Goal: Check status: Check status

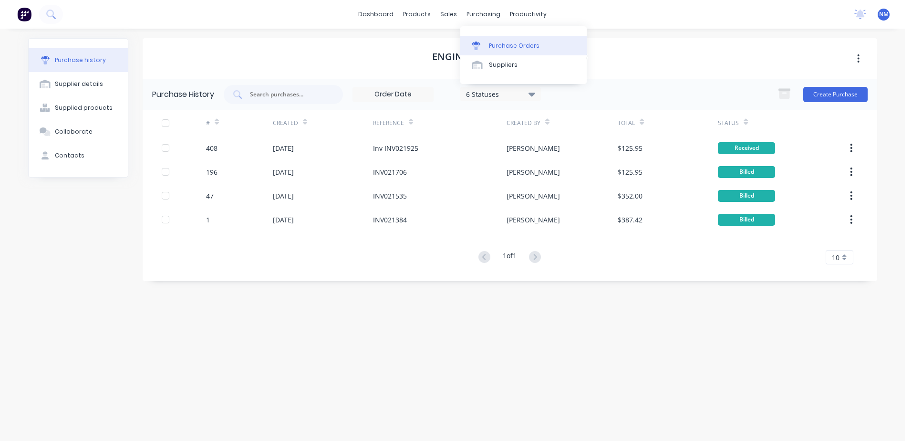
click at [490, 44] on div "Purchase Orders" at bounding box center [514, 45] width 51 height 9
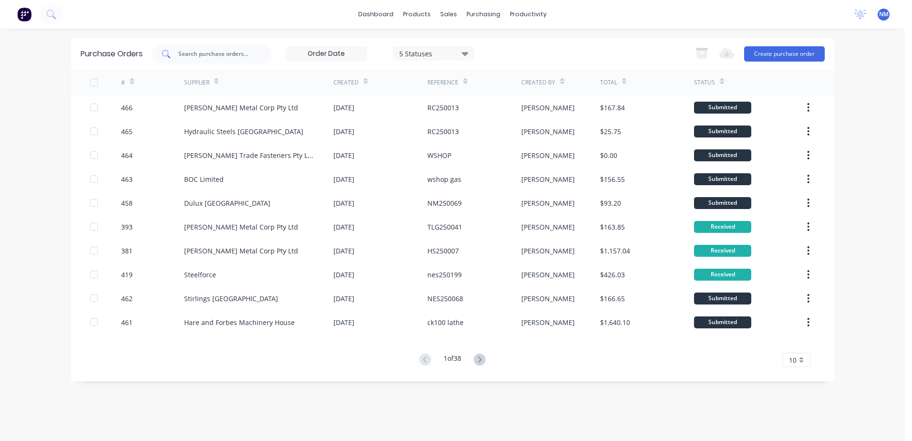
click at [226, 54] on input "text" at bounding box center [216, 54] width 79 height 10
type input "420"
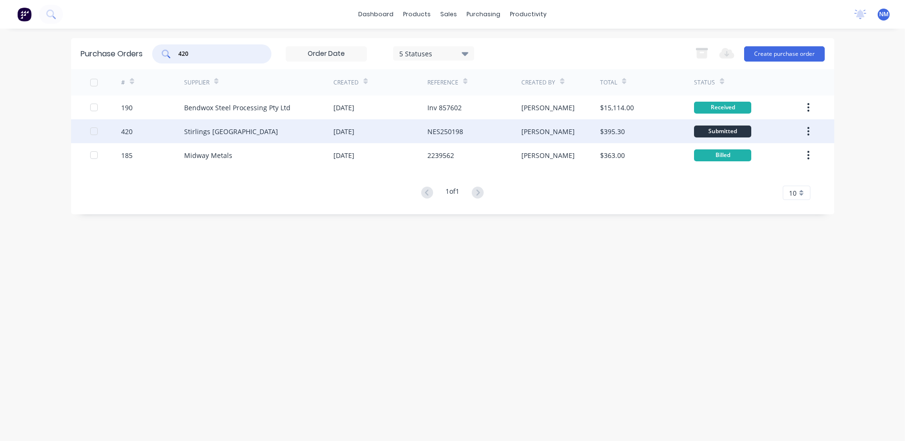
click at [556, 132] on div "[PERSON_NAME]" at bounding box center [560, 131] width 79 height 24
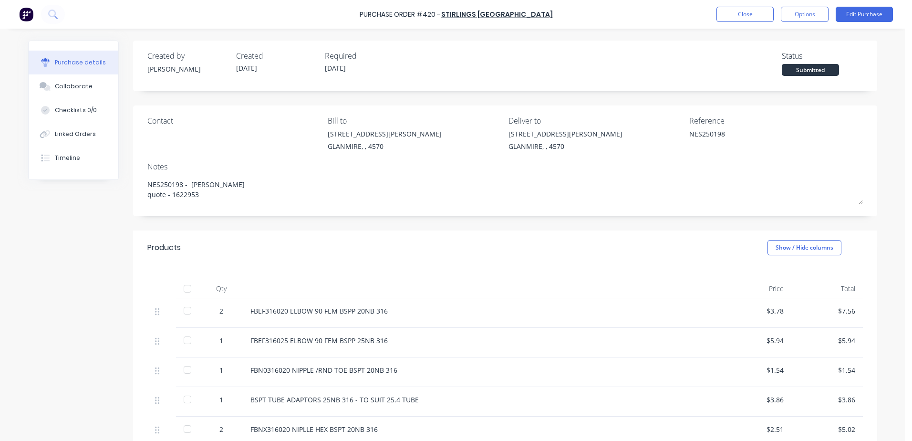
click at [185, 286] on div at bounding box center [187, 288] width 19 height 19
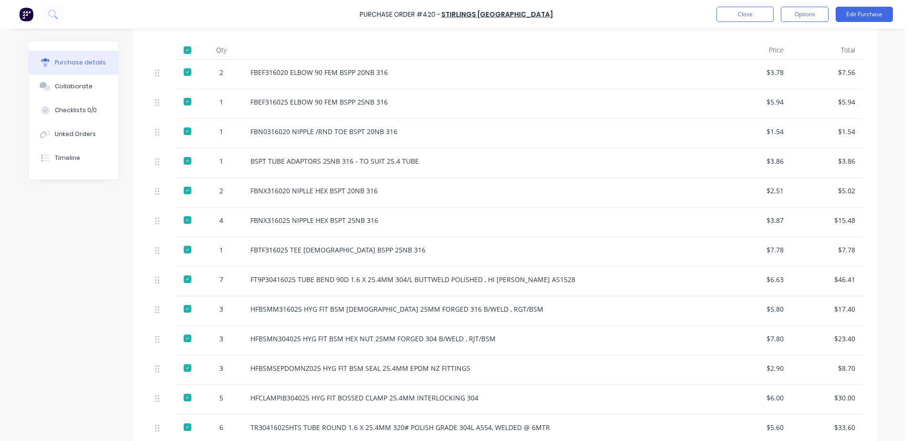
scroll to position [477, 0]
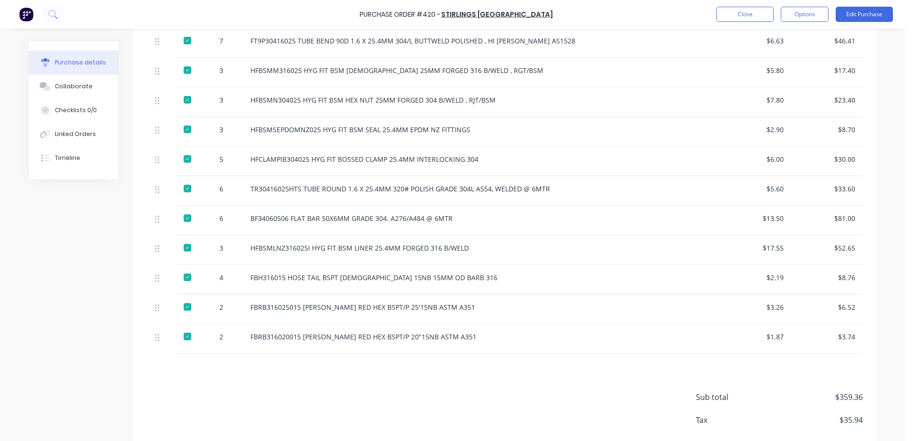
type textarea "x"
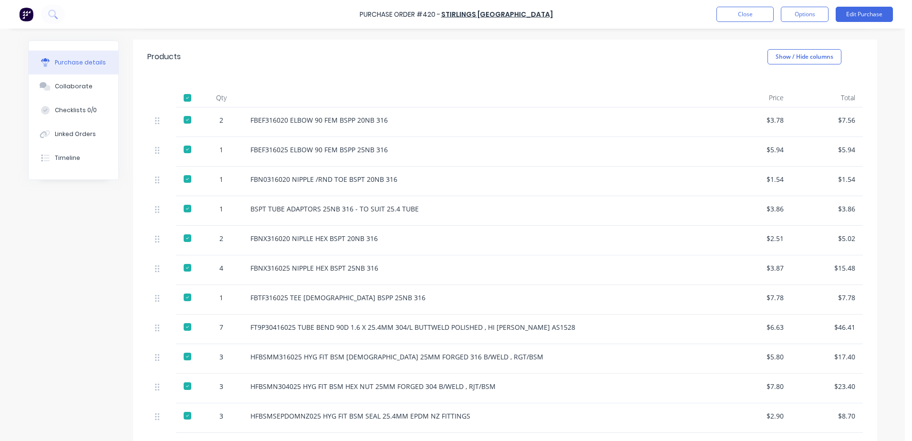
scroll to position [0, 0]
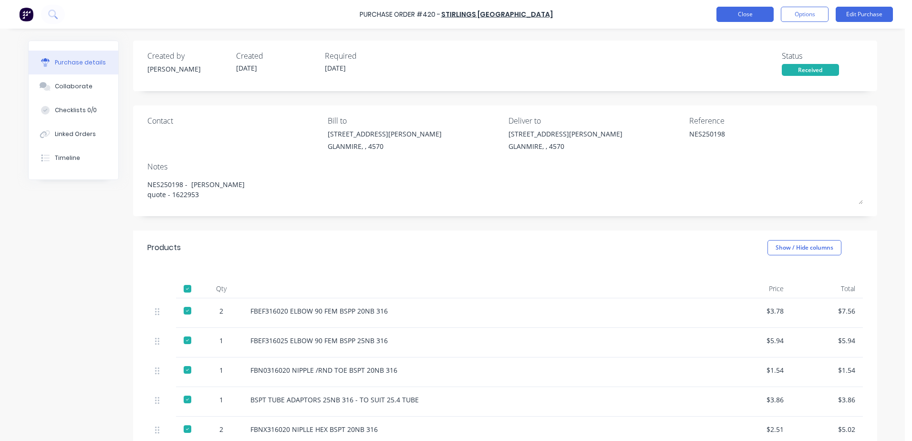
click at [733, 14] on button "Close" at bounding box center [744, 14] width 57 height 15
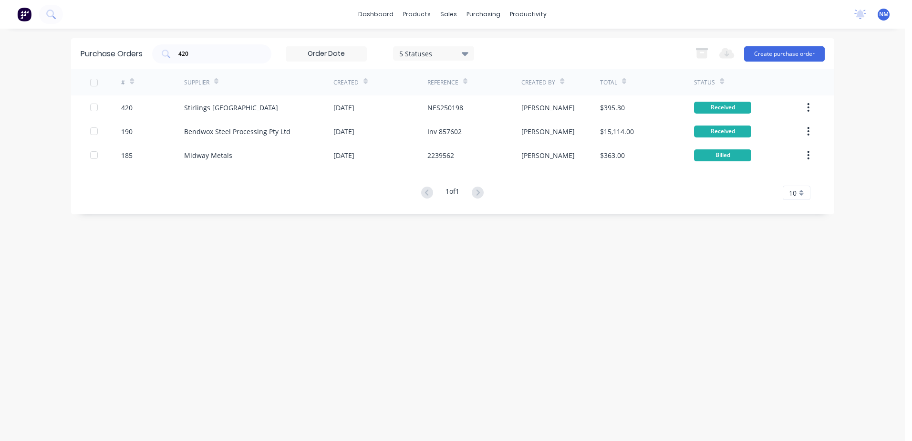
drag, startPoint x: 204, startPoint y: 60, endPoint x: 118, endPoint y: 73, distance: 86.9
click at [118, 73] on div "Purchase Orders 420 5 Statuses 5 Statuses Export to Excel (XLSX) Create purchas…" at bounding box center [452, 126] width 763 height 176
click at [184, 50] on input "420" at bounding box center [216, 54] width 79 height 10
click at [196, 49] on input "420" at bounding box center [216, 54] width 79 height 10
type input "4"
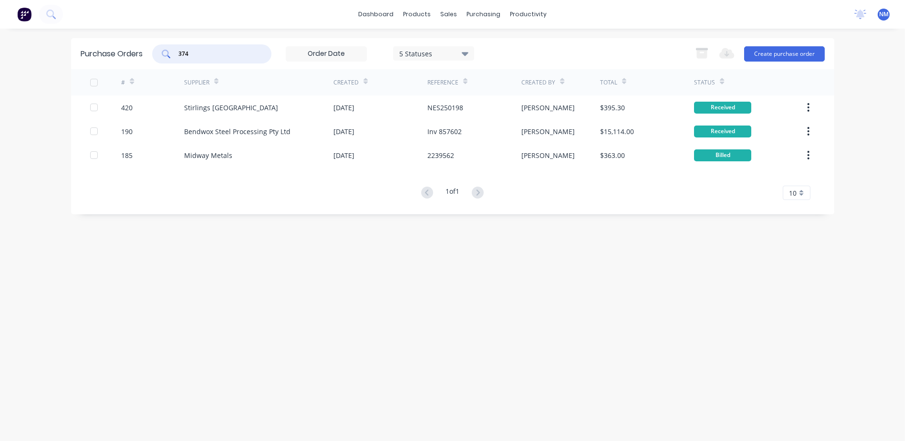
type input "374"
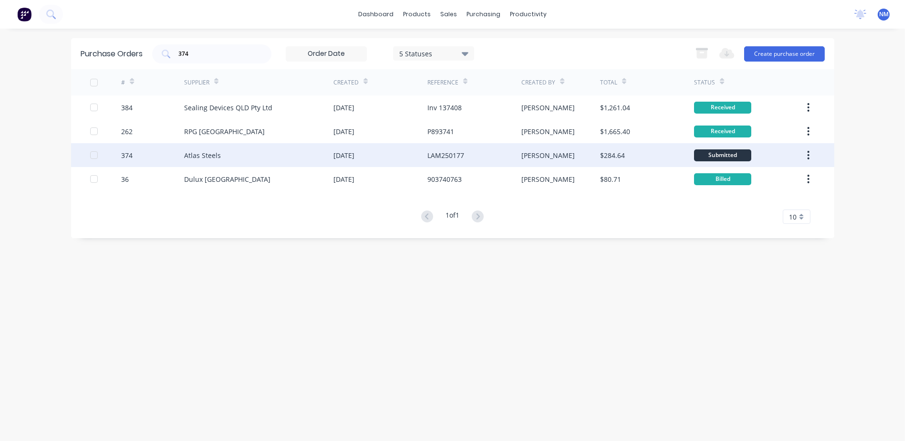
click at [554, 154] on div "[PERSON_NAME]" at bounding box center [560, 155] width 79 height 24
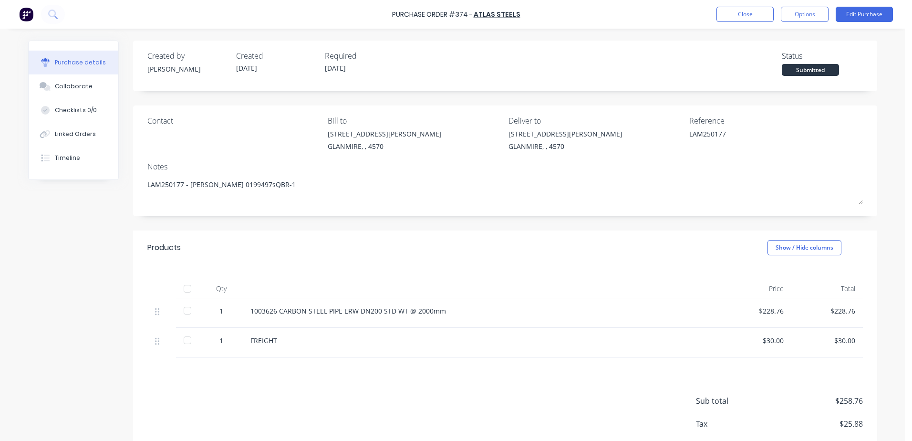
click at [187, 290] on div at bounding box center [187, 288] width 19 height 19
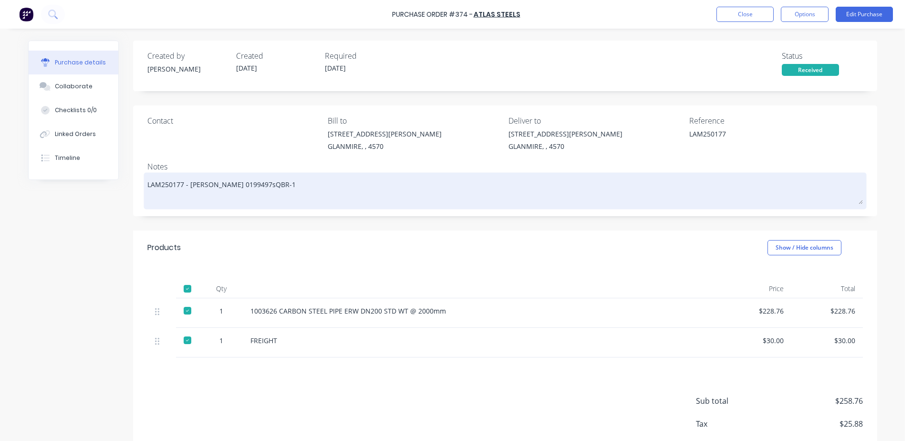
type textarea "x"
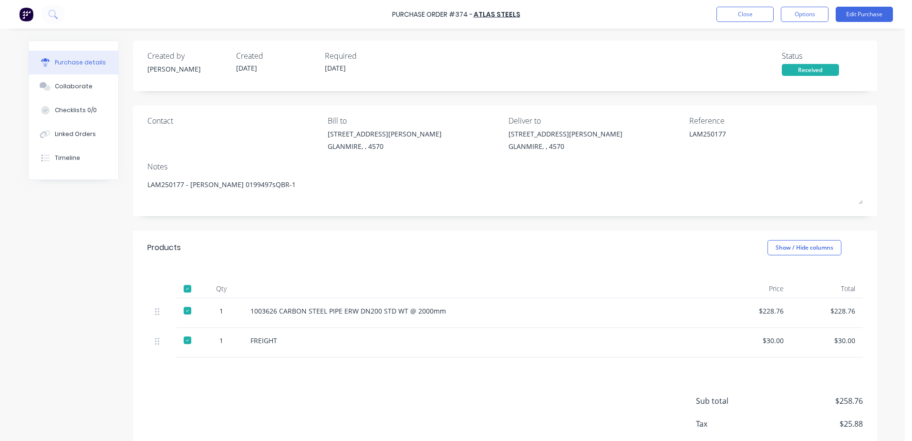
click at [734, 22] on div "Purchase Order #374 - Atlas Steels Close Options Edit Purchase" at bounding box center [456, 14] width 912 height 29
click at [717, 14] on button "Close" at bounding box center [744, 14] width 57 height 15
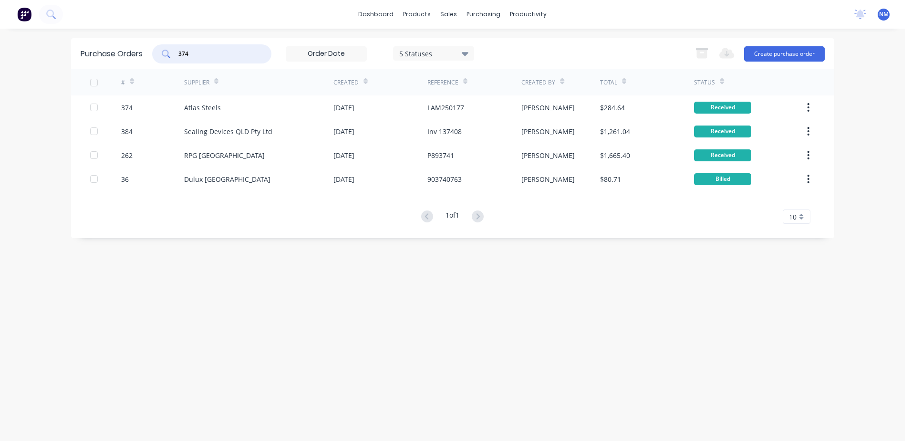
drag, startPoint x: 197, startPoint y: 57, endPoint x: 166, endPoint y: 58, distance: 31.0
click at [166, 58] on div "374" at bounding box center [211, 53] width 119 height 19
type input "392"
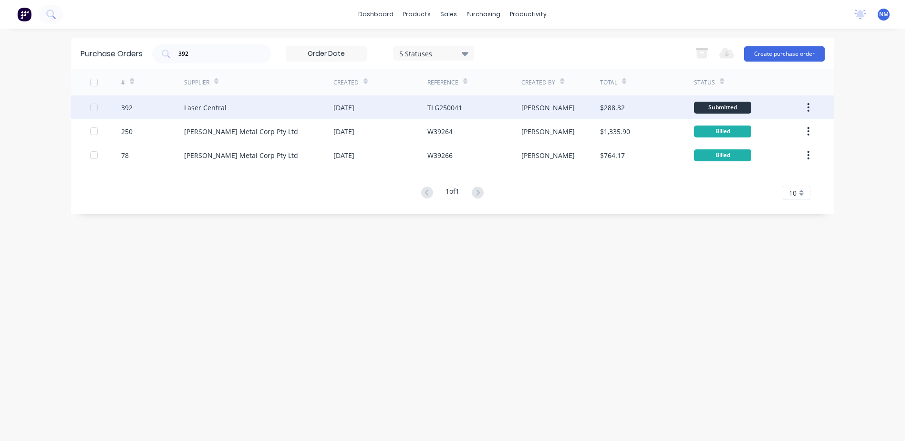
click at [492, 111] on div "TLG250041" at bounding box center [474, 107] width 94 height 24
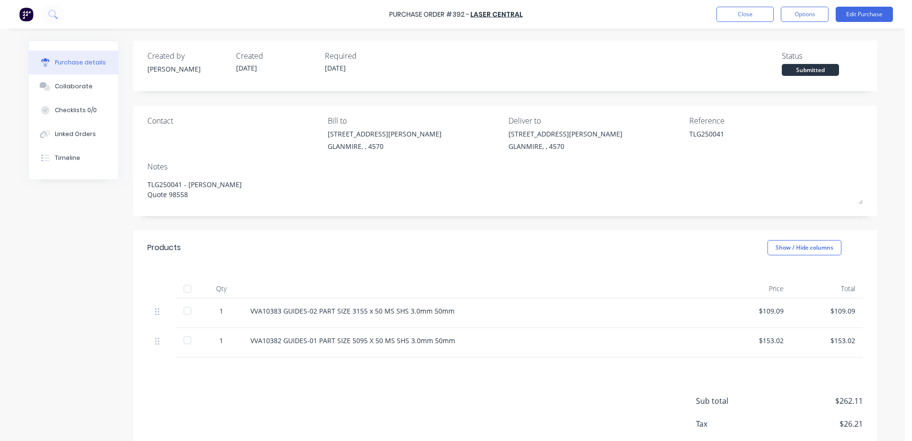
click at [185, 285] on div at bounding box center [187, 288] width 19 height 19
type textarea "x"
click at [738, 15] on button "Close" at bounding box center [744, 14] width 57 height 15
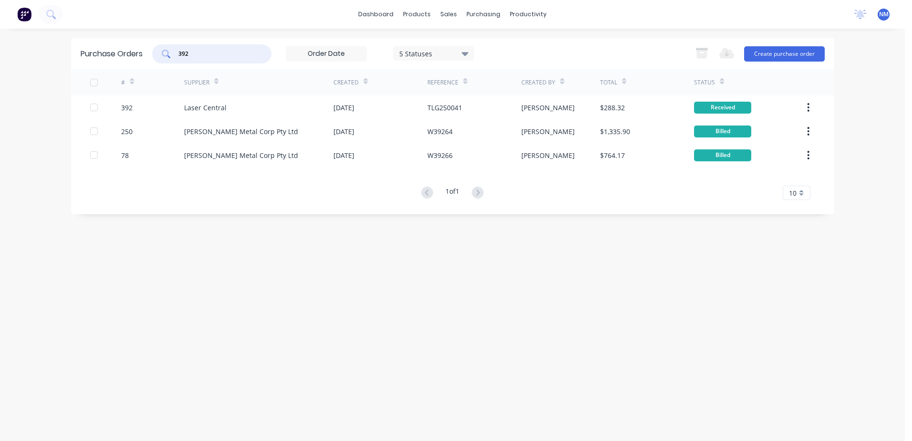
drag, startPoint x: 204, startPoint y: 56, endPoint x: 149, endPoint y: 60, distance: 54.5
click at [151, 59] on div "Purchase Orders 392 5 Statuses 5 Statuses Export to Excel (XLSX) Create purchas…" at bounding box center [452, 53] width 763 height 31
type input "72"
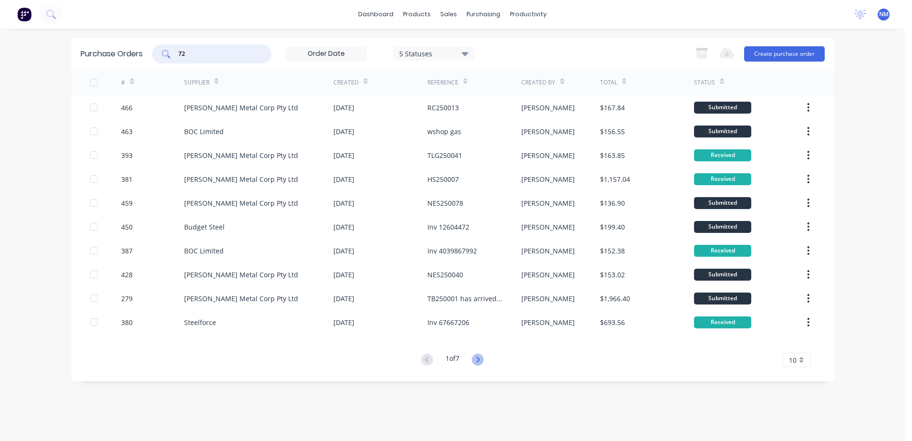
click at [479, 362] on icon at bounding box center [477, 359] width 3 height 6
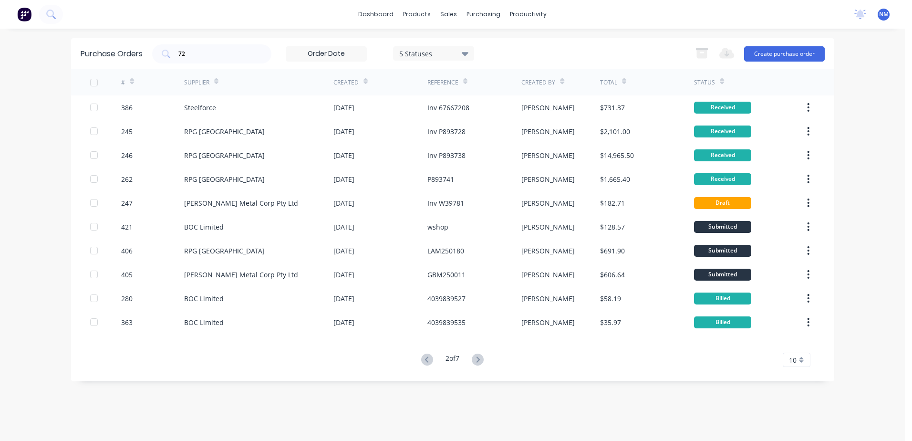
click at [479, 362] on icon at bounding box center [477, 359] width 3 height 6
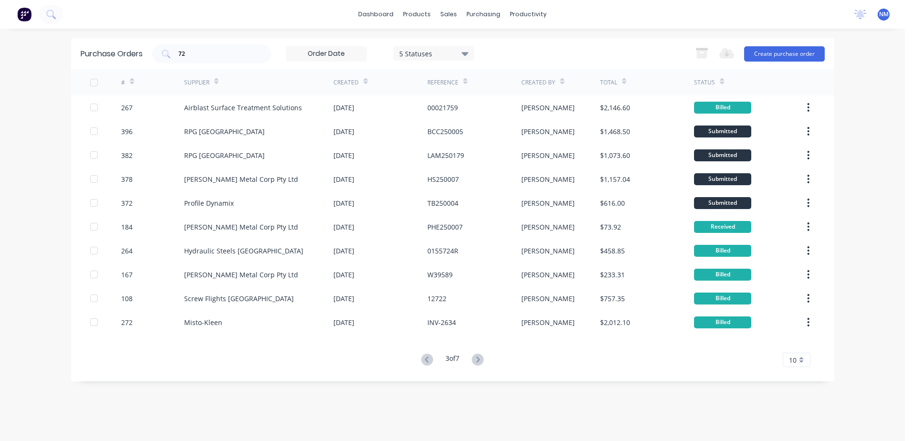
click at [479, 362] on icon at bounding box center [477, 359] width 3 height 6
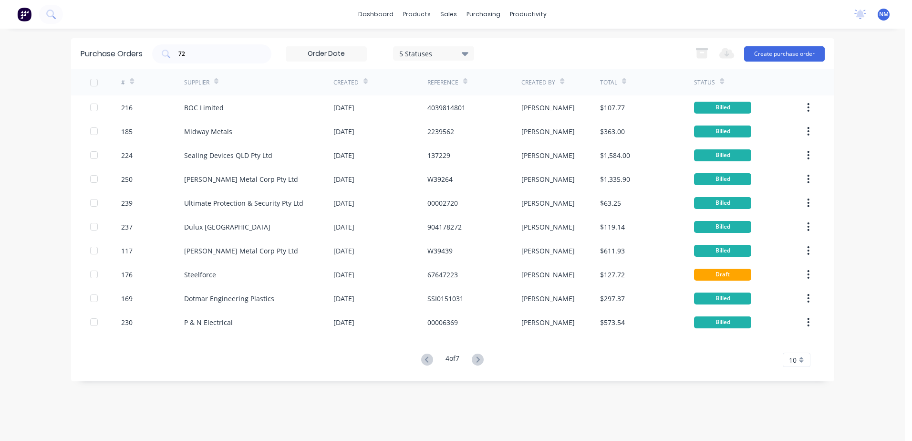
click at [479, 362] on icon at bounding box center [477, 359] width 3 height 6
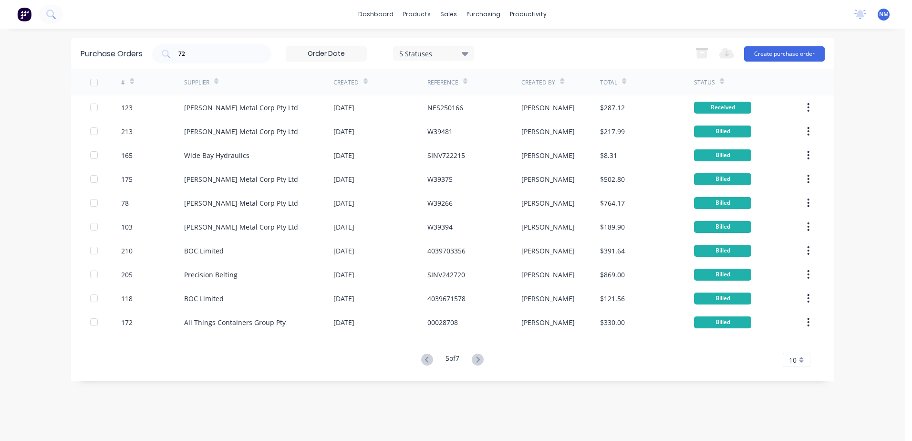
click at [479, 362] on icon at bounding box center [477, 359] width 3 height 6
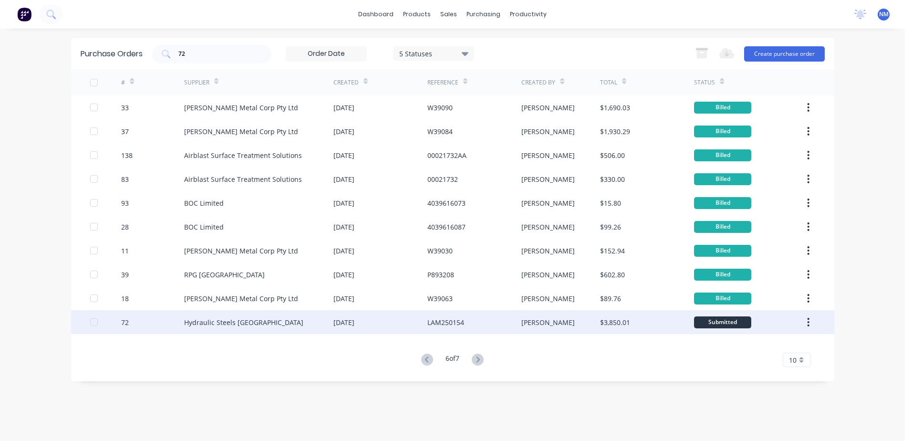
click at [493, 327] on div "LAM250154" at bounding box center [474, 322] width 94 height 24
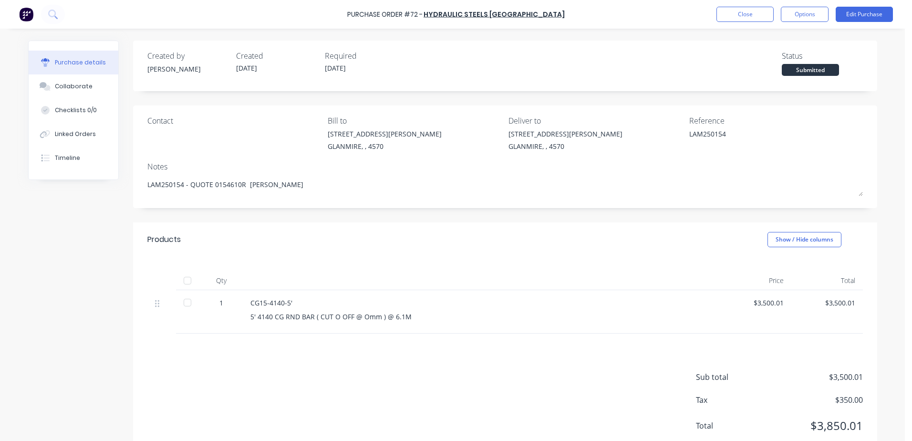
click at [187, 285] on div at bounding box center [187, 280] width 19 height 19
type textarea "x"
click at [736, 12] on button "Close" at bounding box center [744, 14] width 57 height 15
